Goal: Learn about a topic: Learn about a topic

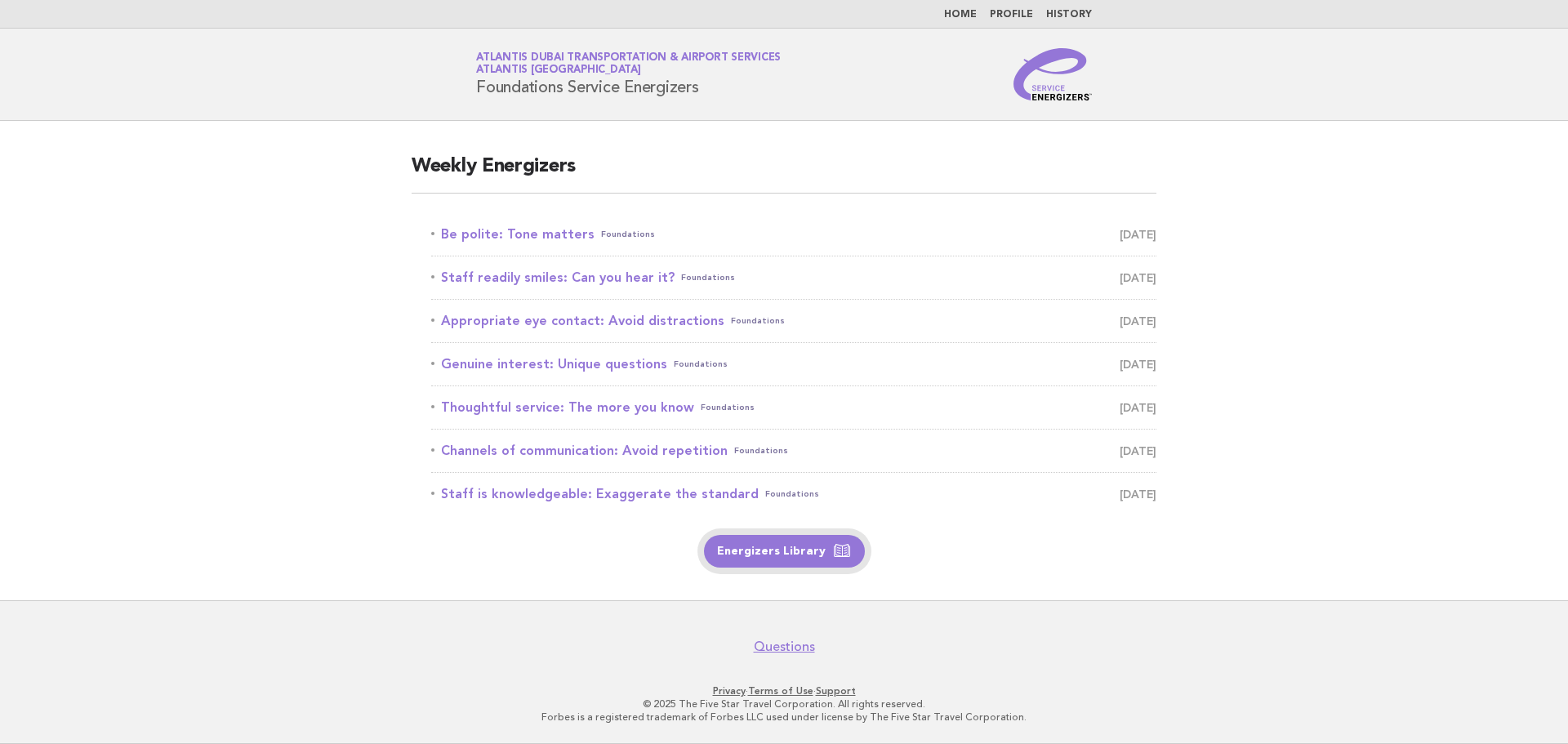
click at [800, 548] on link "Energizers Library" at bounding box center [784, 552] width 161 height 33
click at [618, 280] on link "Staff readily smiles: Can you hear it? Foundations September 21" at bounding box center [794, 277] width 725 height 23
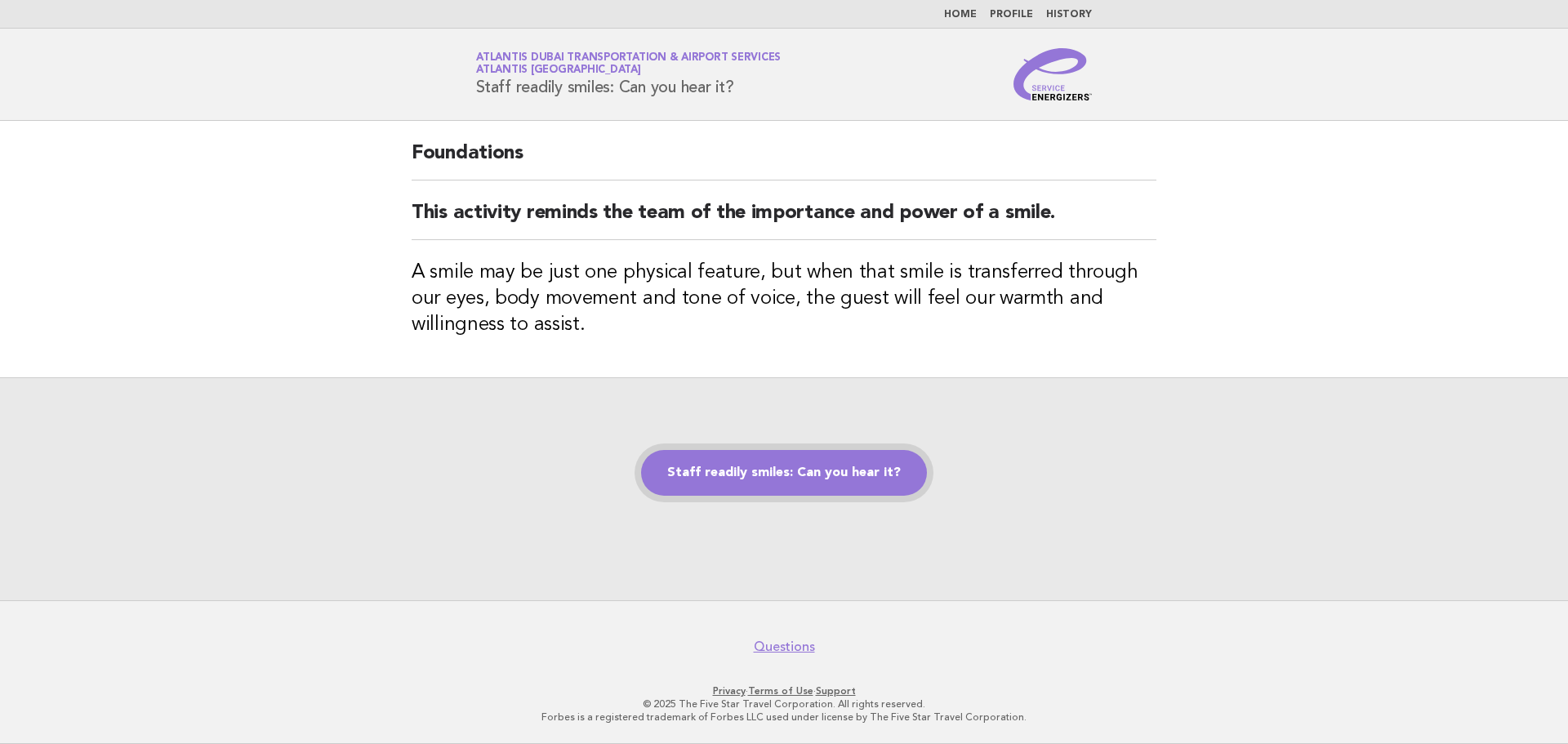
click at [820, 474] on link "Staff readily smiles: Can you hear it?" at bounding box center [784, 472] width 286 height 46
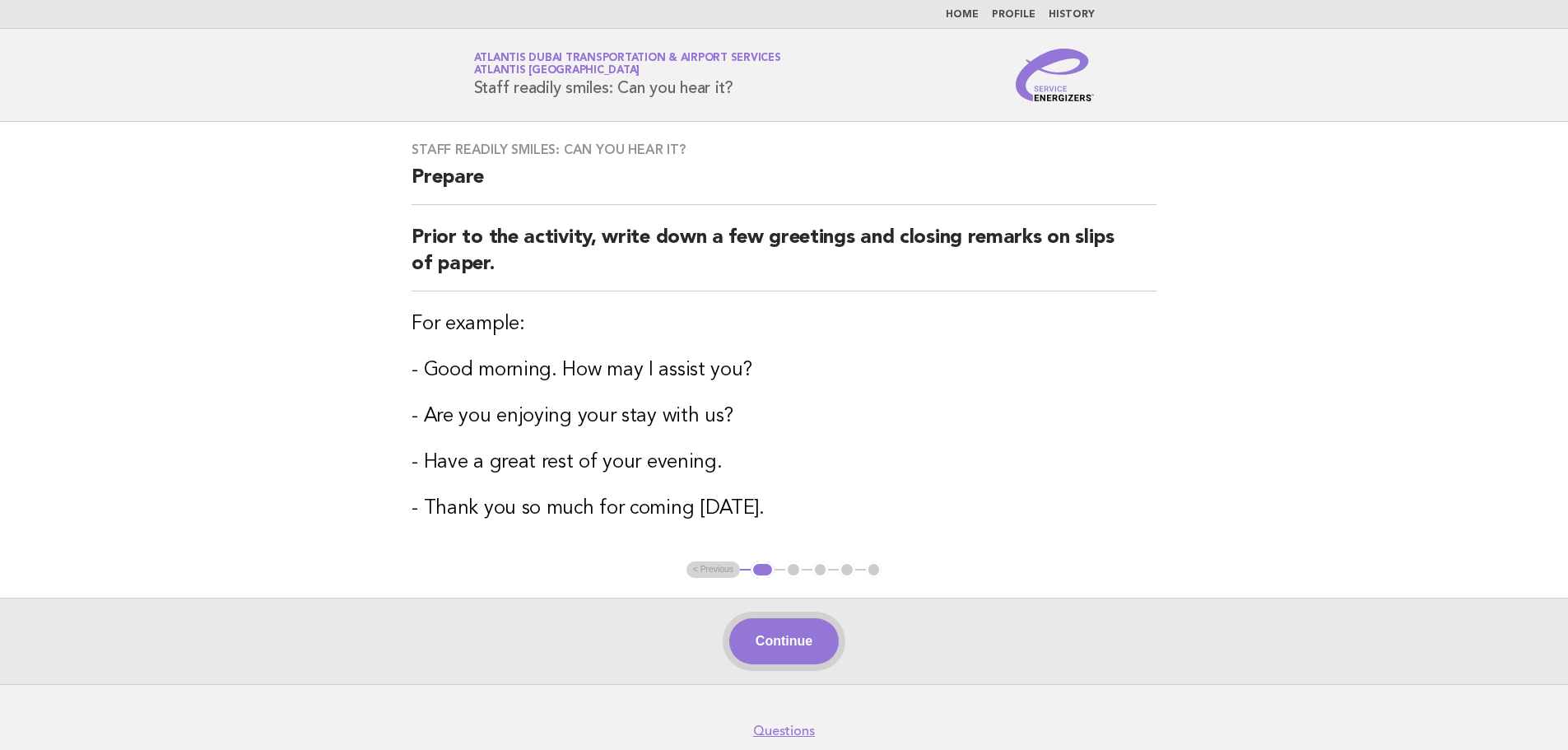
click at [782, 640] on button "Continue" at bounding box center [783, 641] width 109 height 46
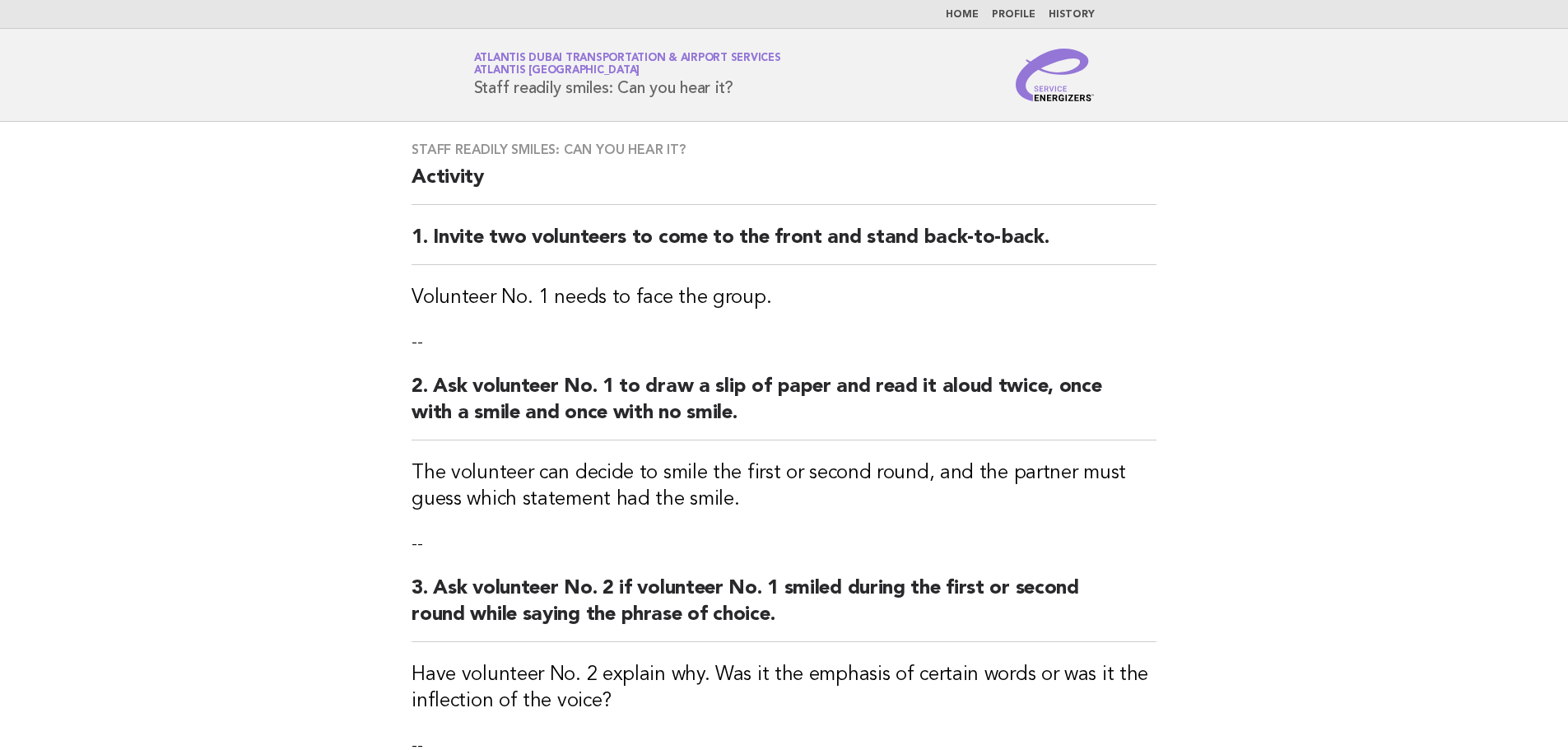
click at [782, 640] on h2 "3. Ask volunteer No. 2 if volunteer No. 1 smiled during the first or second rou…" at bounding box center [784, 608] width 744 height 67
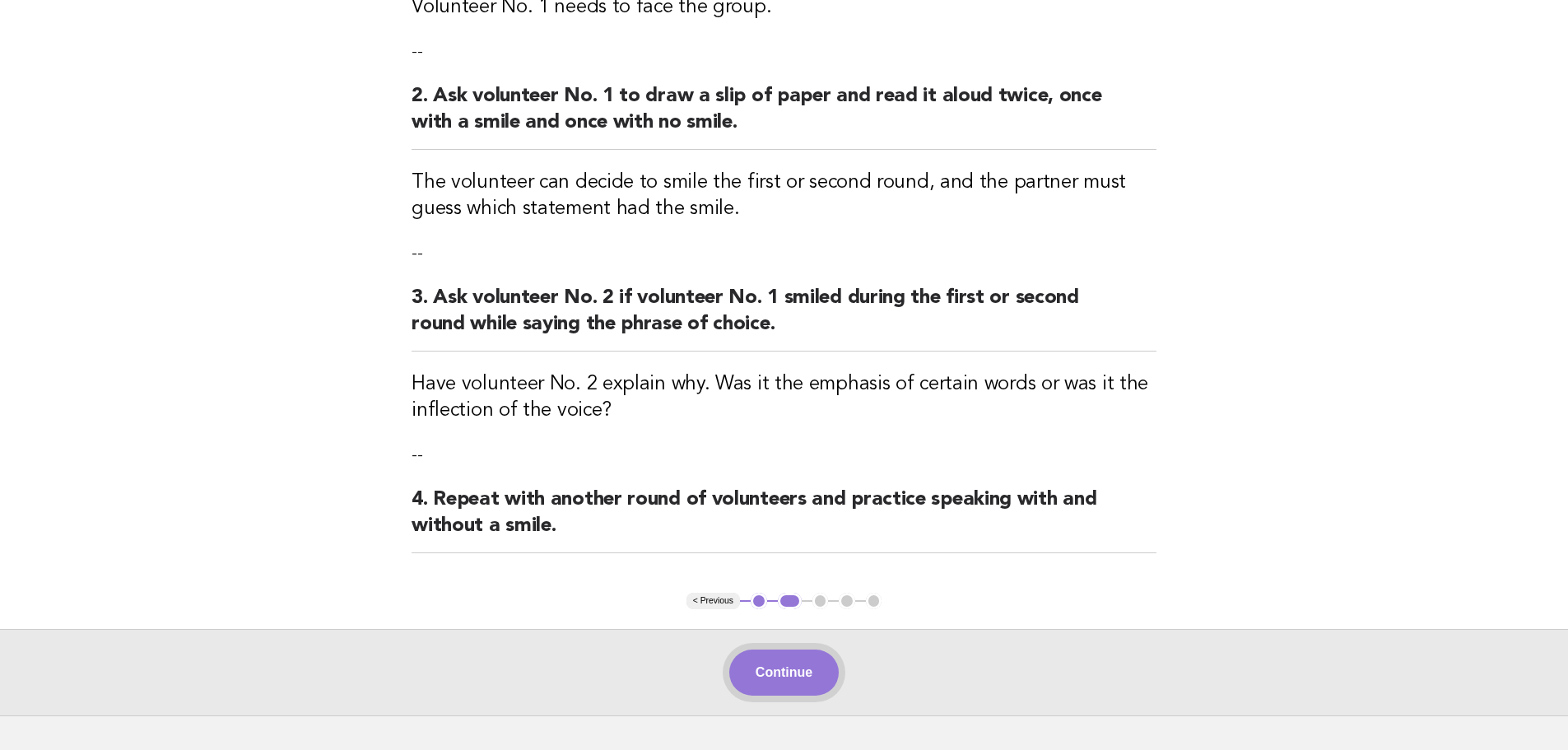
click at [797, 665] on button "Continue" at bounding box center [783, 673] width 109 height 46
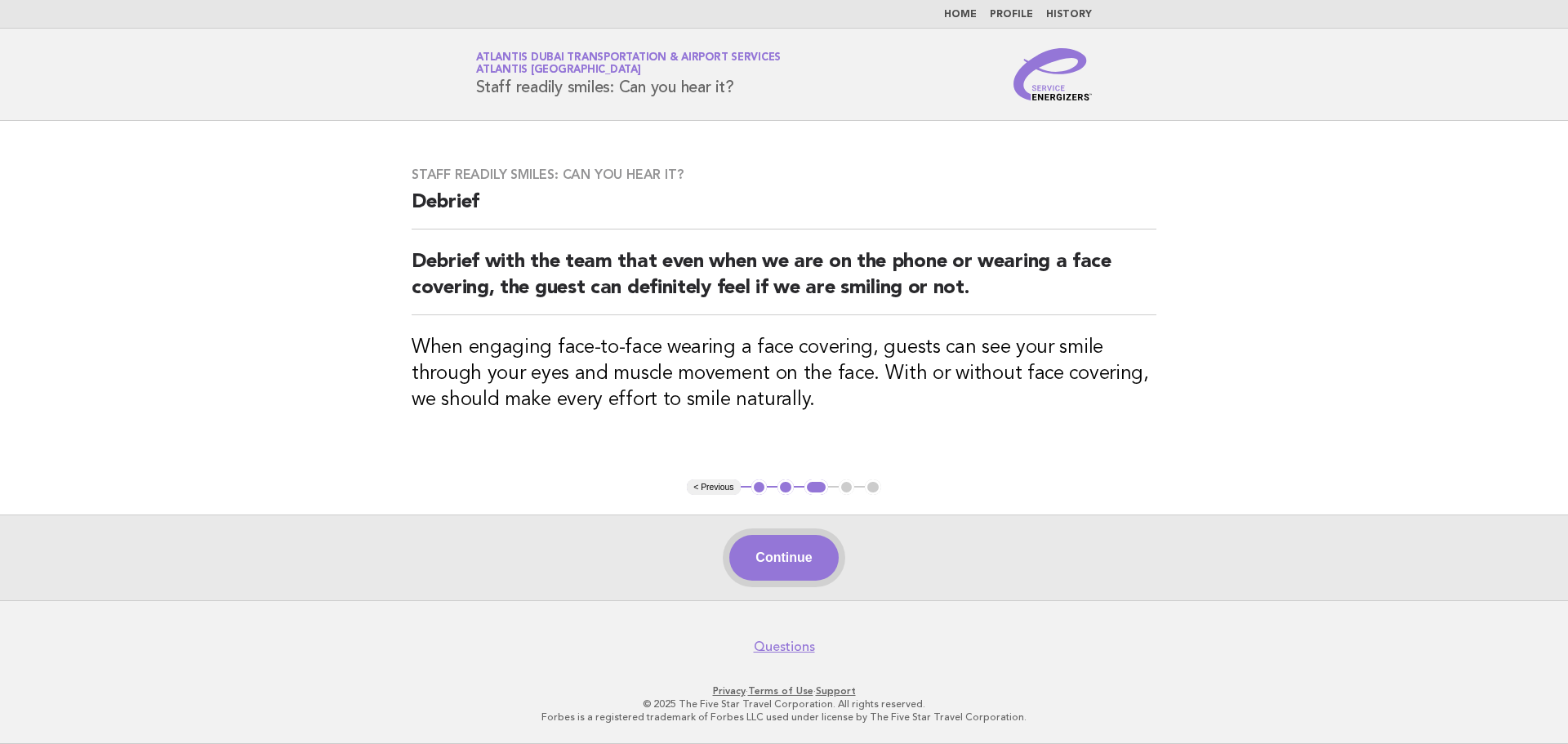
click at [808, 569] on button "Continue" at bounding box center [784, 558] width 109 height 46
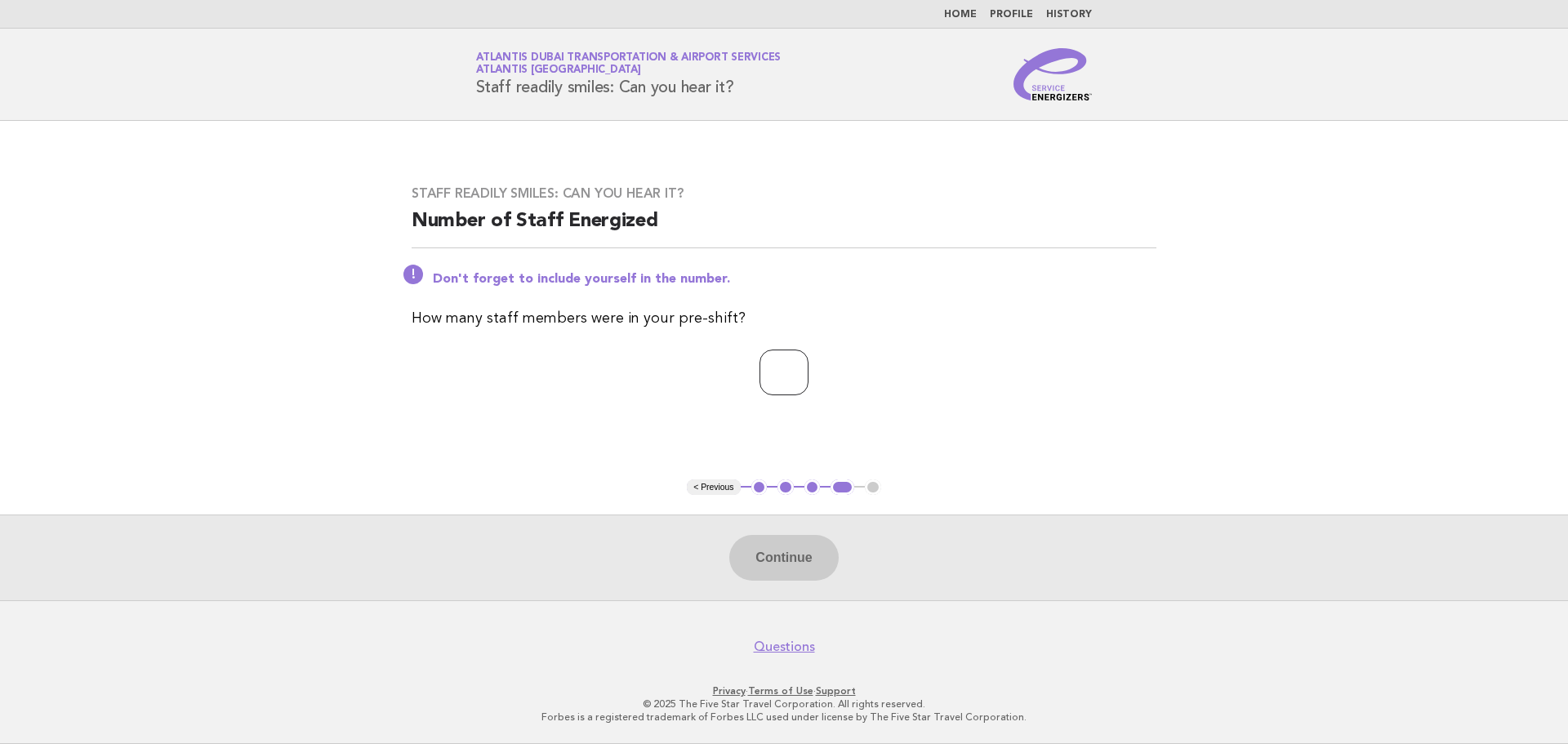
click at [780, 372] on input "number" at bounding box center [784, 372] width 49 height 46
type input "*"
click at [796, 560] on button "Continue" at bounding box center [784, 558] width 109 height 46
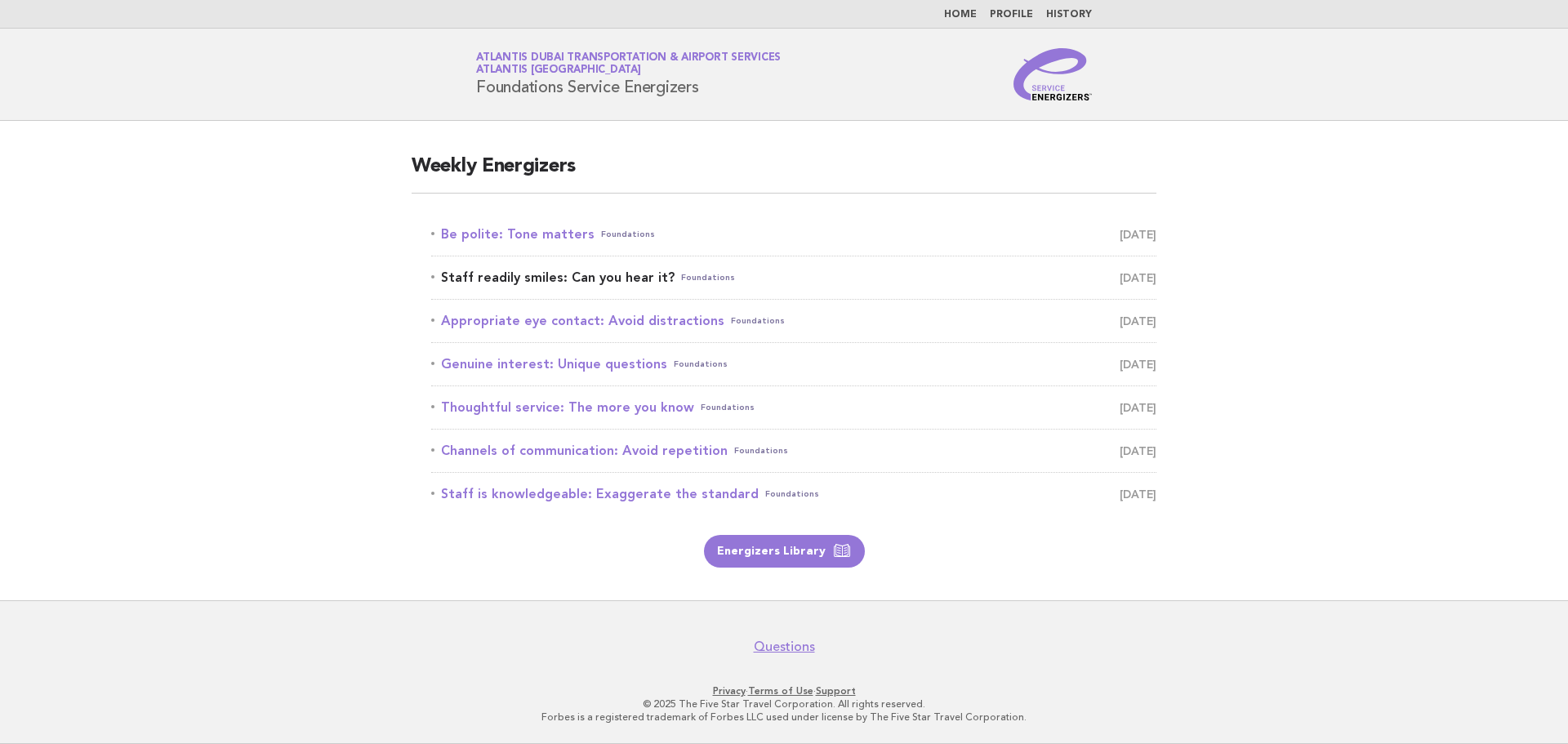
click at [620, 283] on link "Staff readily smiles: Can you hear it? Foundations [DATE]" at bounding box center [794, 277] width 725 height 23
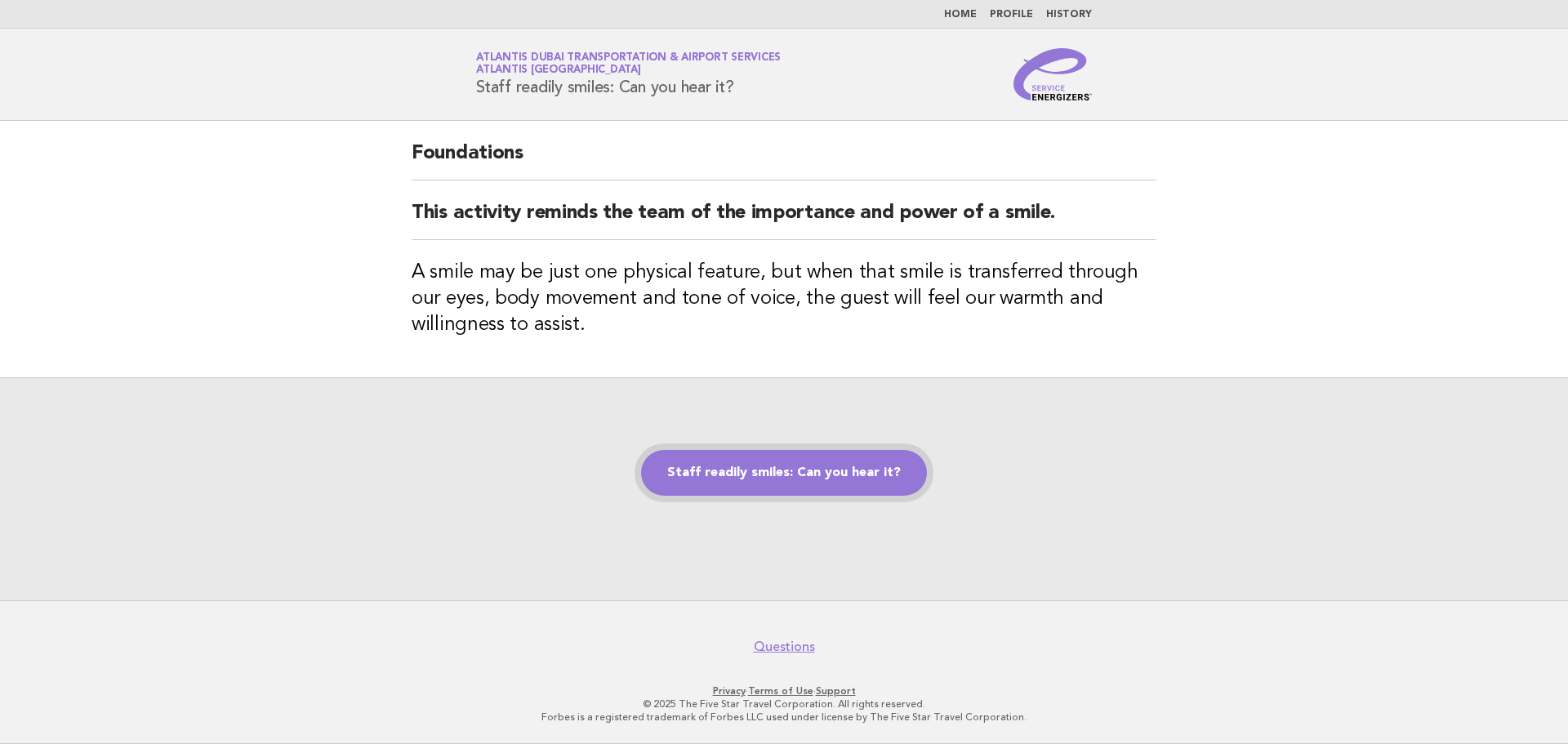
click at [805, 480] on link "Staff readily smiles: Can you hear it?" at bounding box center [784, 472] width 286 height 46
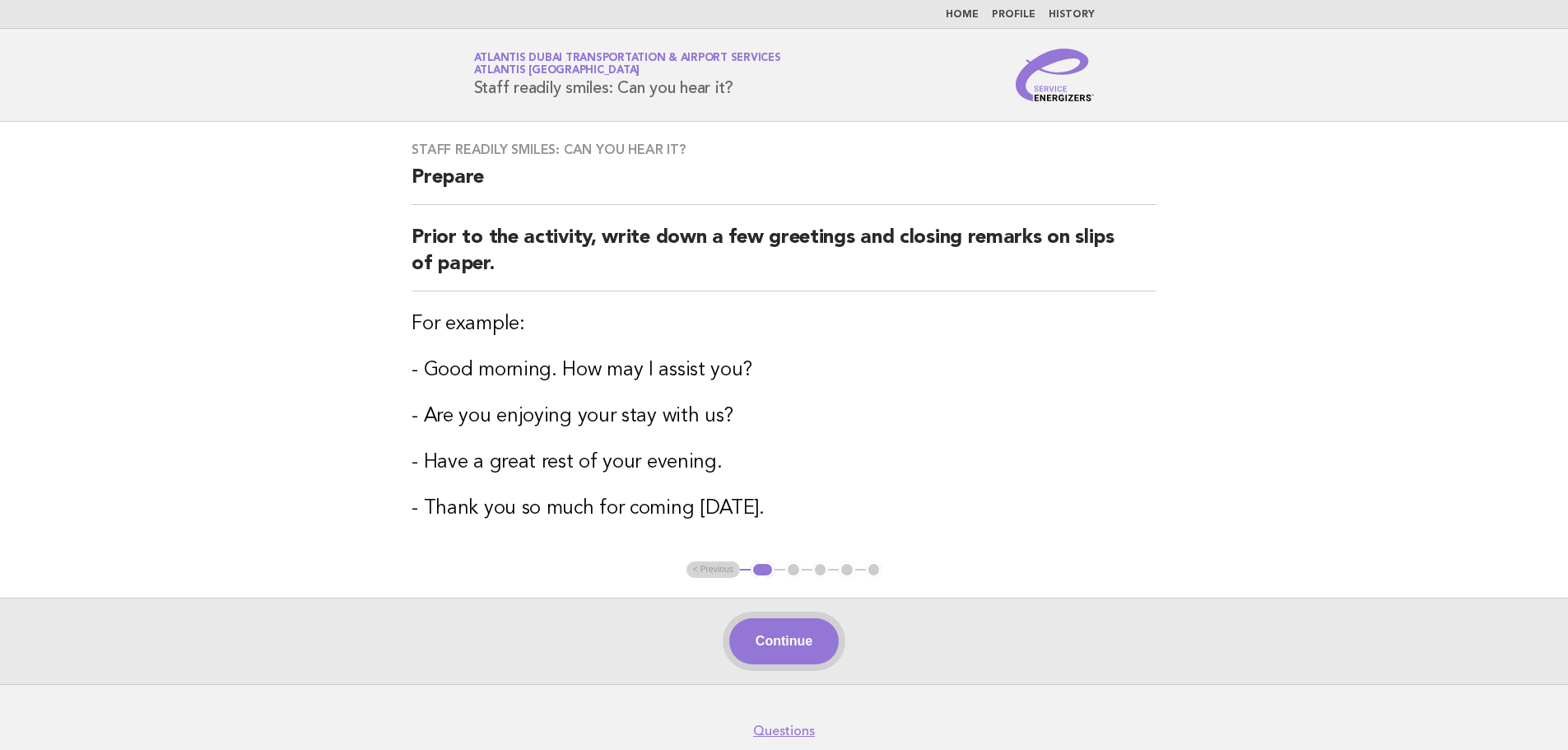
click at [802, 642] on button "Continue" at bounding box center [783, 641] width 109 height 46
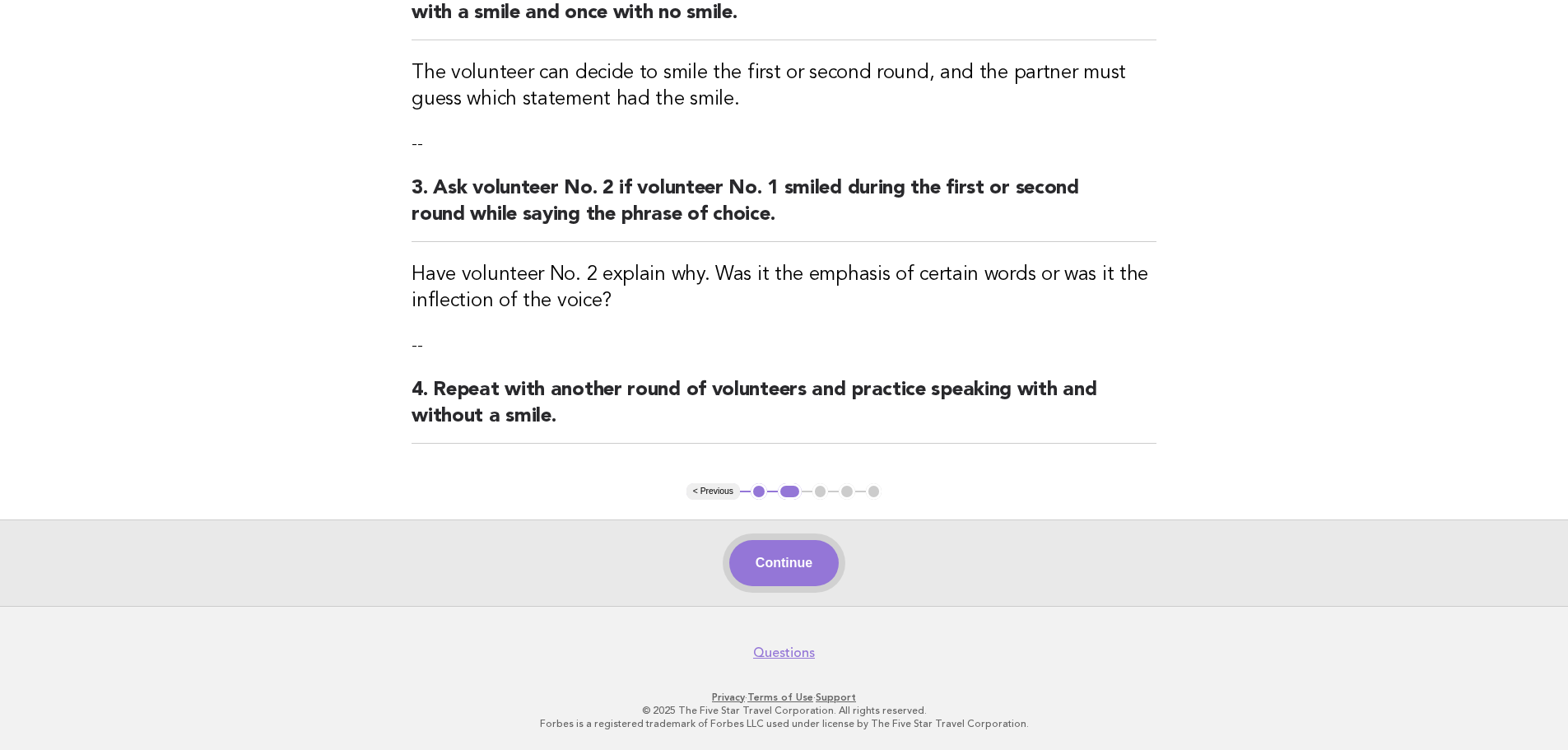
click at [804, 563] on button "Continue" at bounding box center [783, 562] width 109 height 46
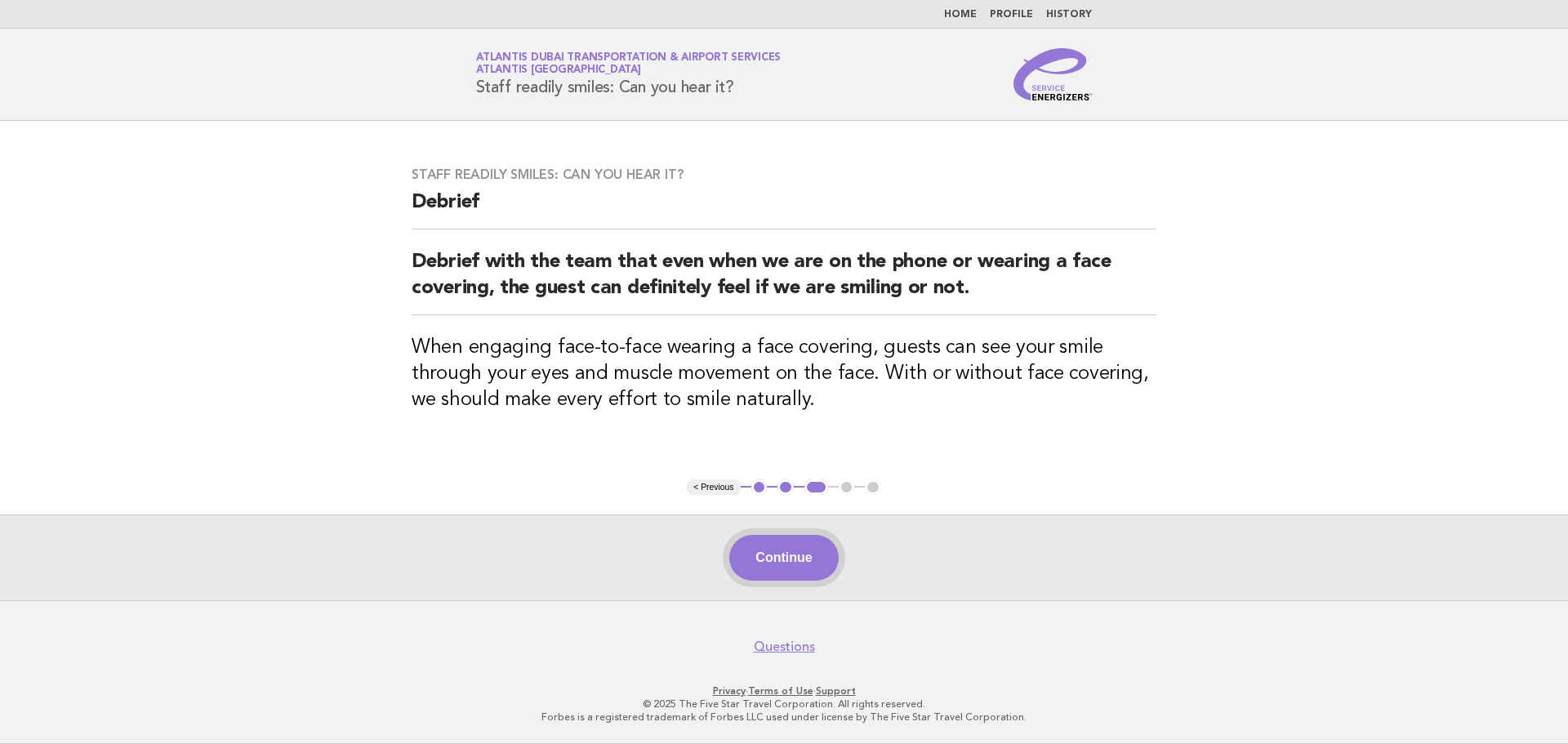
click at [796, 566] on button "Continue" at bounding box center [784, 558] width 109 height 46
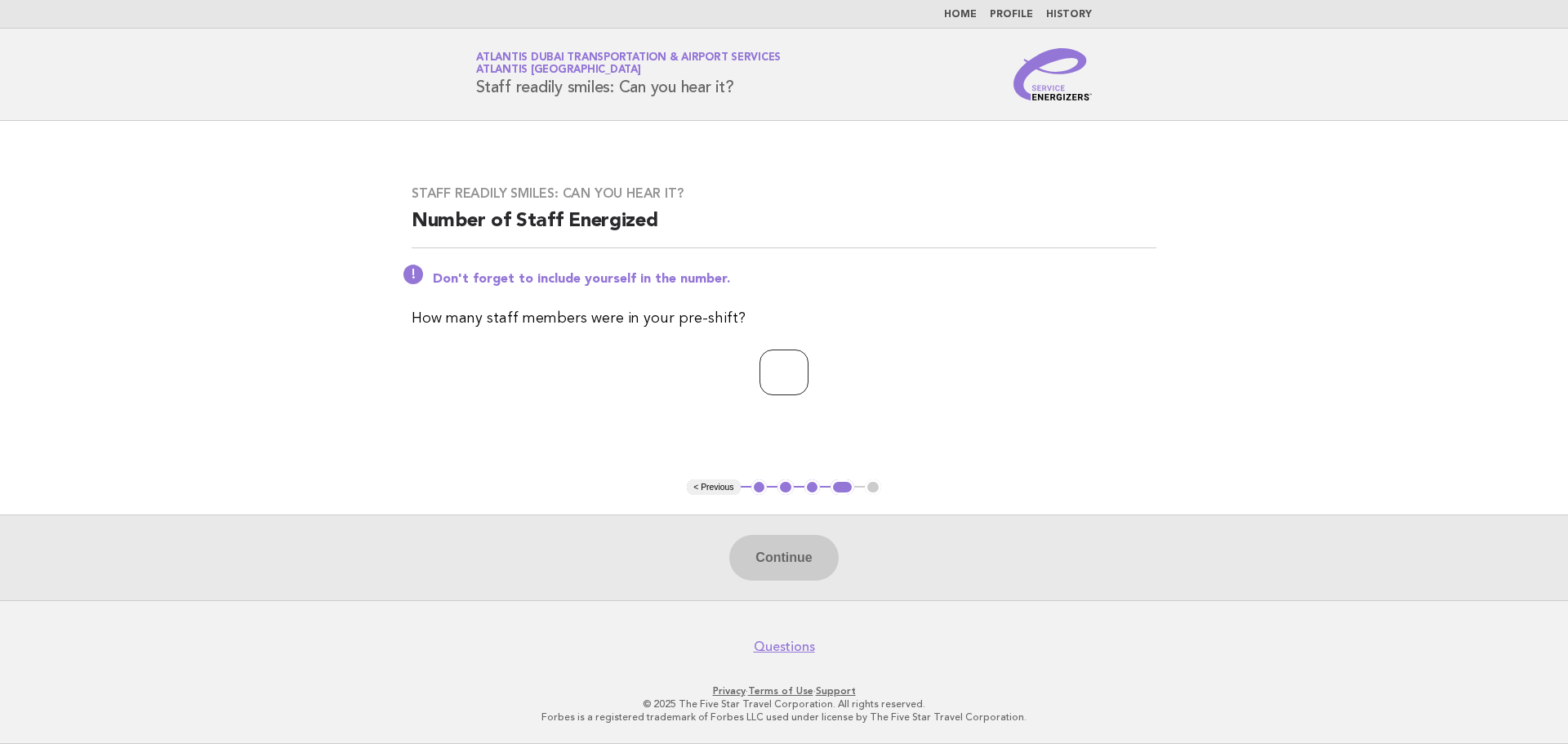
click at [772, 354] on input "number" at bounding box center [784, 372] width 49 height 46
type input "*"
click at [822, 568] on button "Continue" at bounding box center [784, 558] width 109 height 46
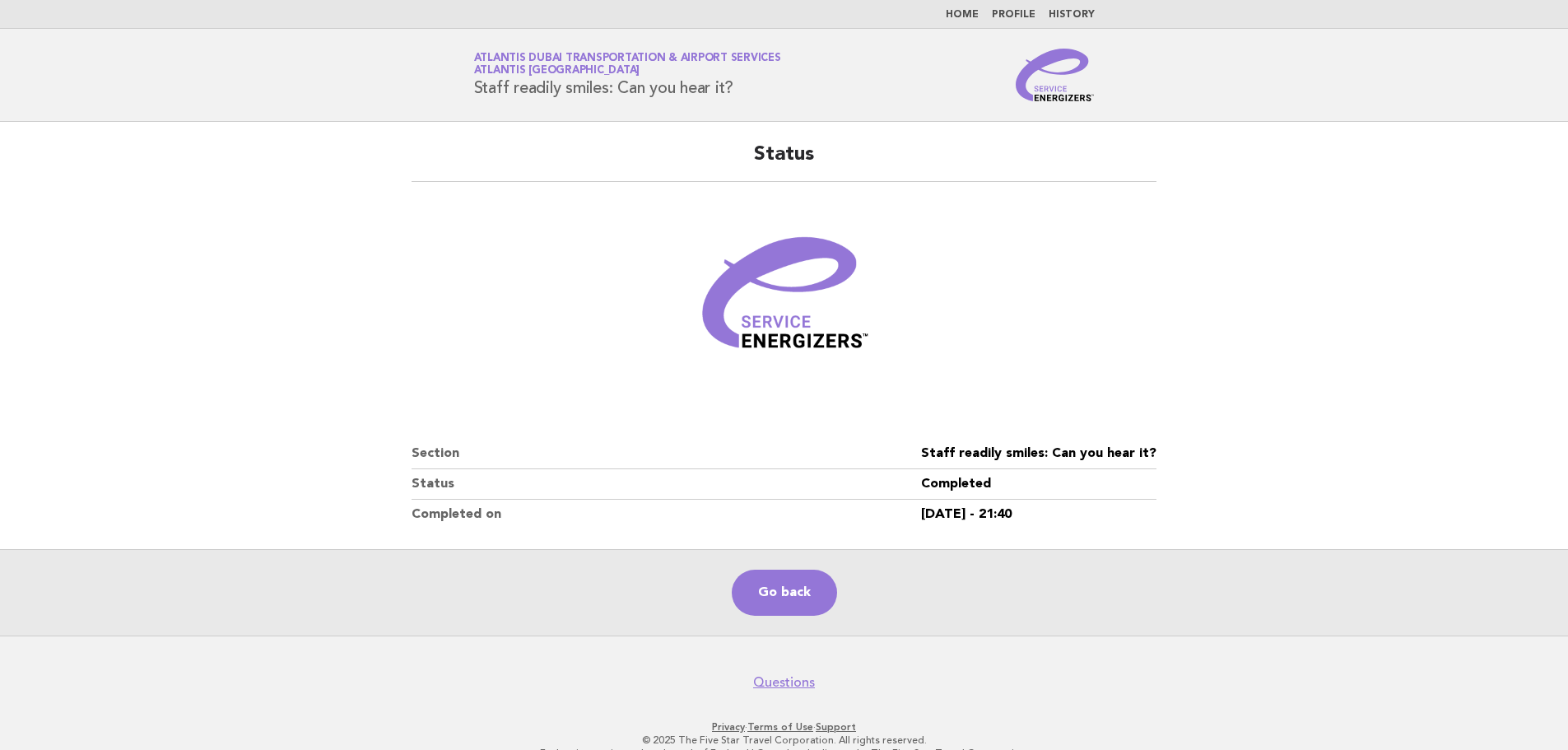
drag, startPoint x: 931, startPoint y: 517, endPoint x: 1088, endPoint y: 514, distance: 157.0
click at [1088, 514] on dl "Section Staff readily smiles: Can you hear it? Status Completed Completed on [D…" at bounding box center [784, 483] width 744 height 90
